Goal: Transaction & Acquisition: Download file/media

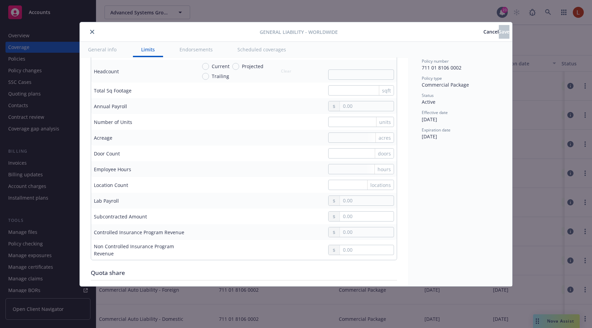
scroll to position [485, 0]
